Goal: Task Accomplishment & Management: Use online tool/utility

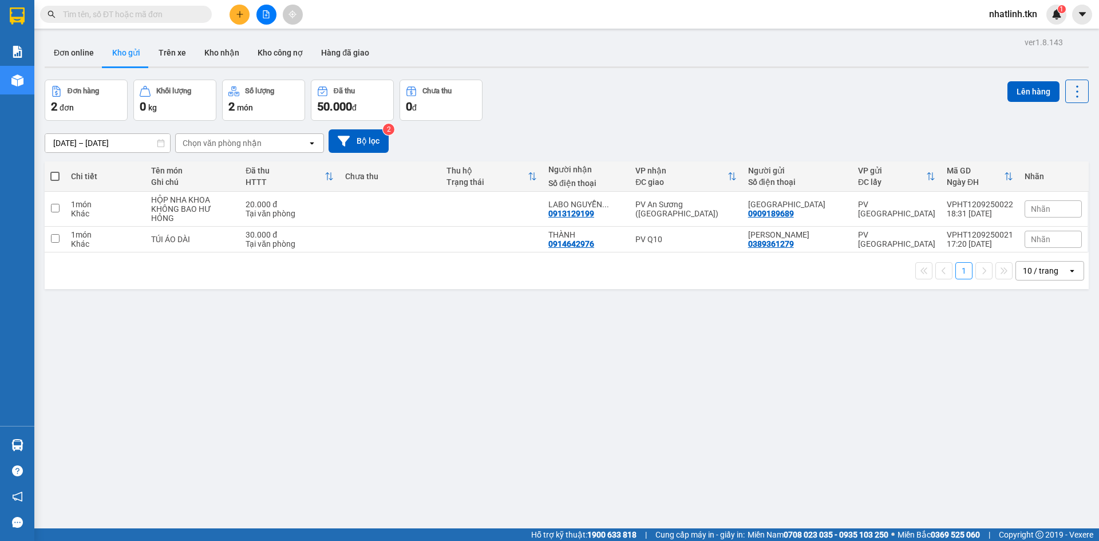
click at [184, 320] on div "ver 1.8.143 Đơn online Kho gửi Trên xe Kho nhận Kho công nợ Hàng đã giao Đơn hà…" at bounding box center [566, 304] width 1053 height 541
click at [226, 236] on td "TÚI ÁO DÀI" at bounding box center [192, 240] width 94 height 26
checkbox input "true"
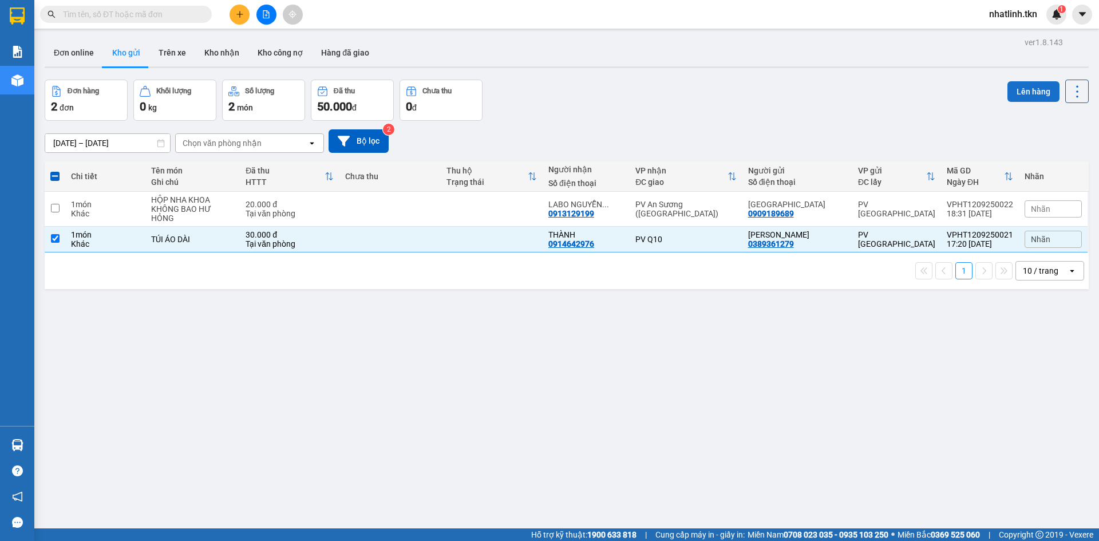
click at [1032, 89] on button "Lên hàng" at bounding box center [1033, 91] width 52 height 21
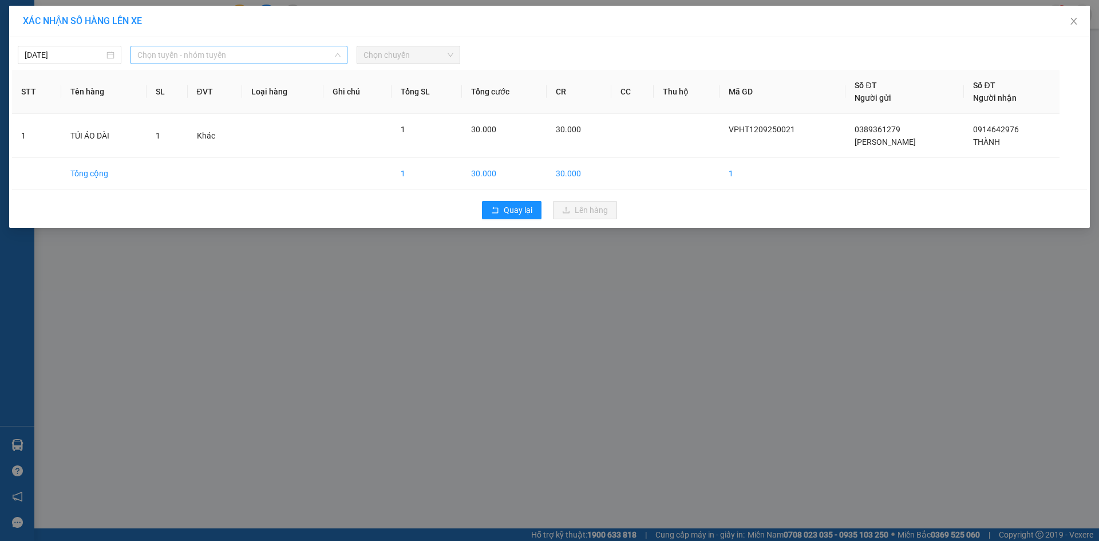
click at [192, 56] on span "Chọn tuyến - nhóm tuyến" at bounding box center [238, 54] width 203 height 17
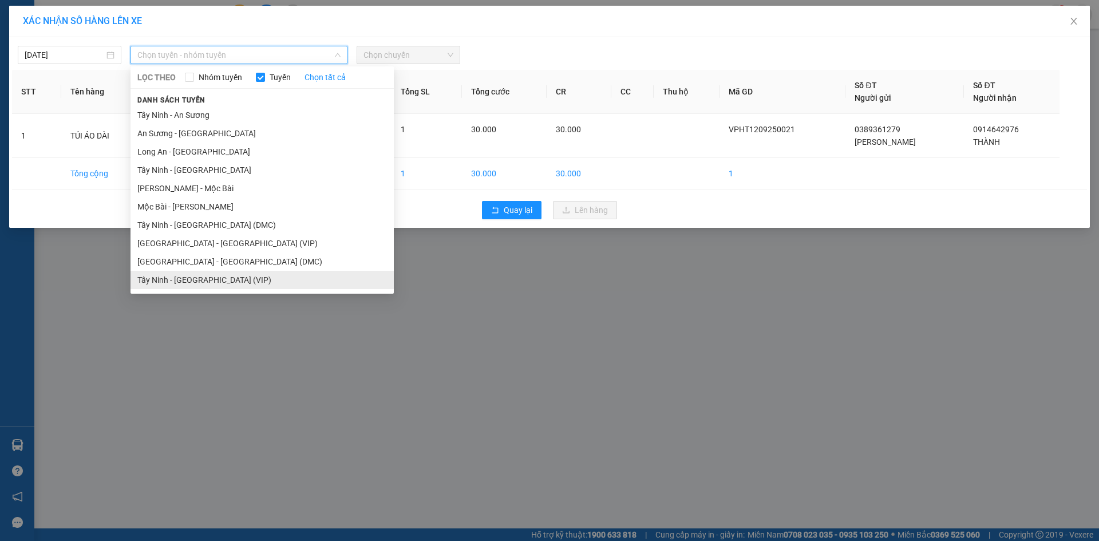
click at [211, 280] on li "Tây Ninh - Sài Gòn (VIP)" at bounding box center [261, 280] width 263 height 18
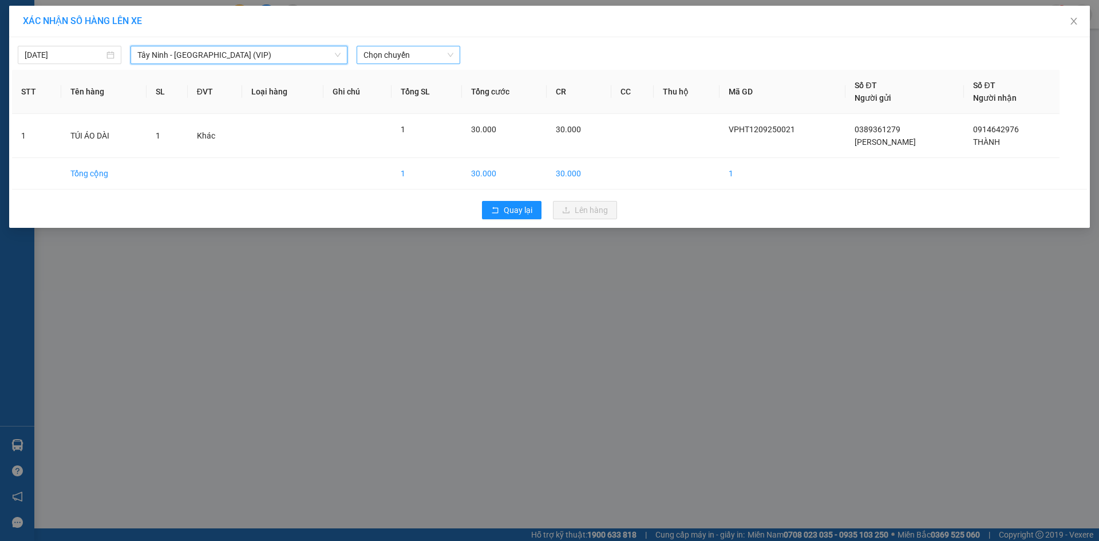
click at [391, 57] on span "Chọn chuyến" at bounding box center [408, 54] width 90 height 17
type input "9535"
click at [419, 74] on div "02:40 - 50H-495.35" at bounding box center [407, 78] width 89 height 13
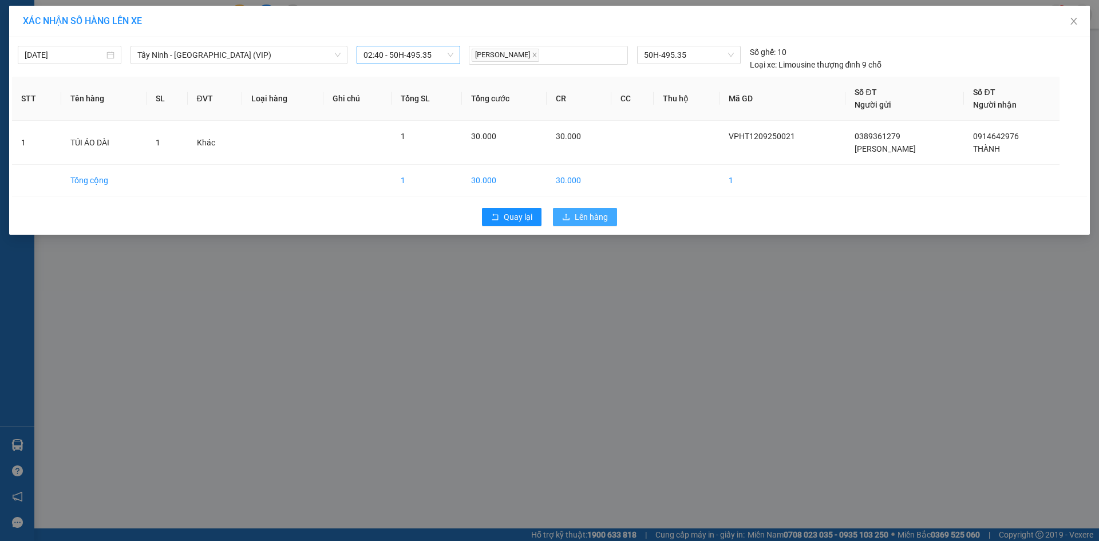
click at [576, 209] on button "Lên hàng" at bounding box center [585, 217] width 64 height 18
